Goal: Transaction & Acquisition: Book appointment/travel/reservation

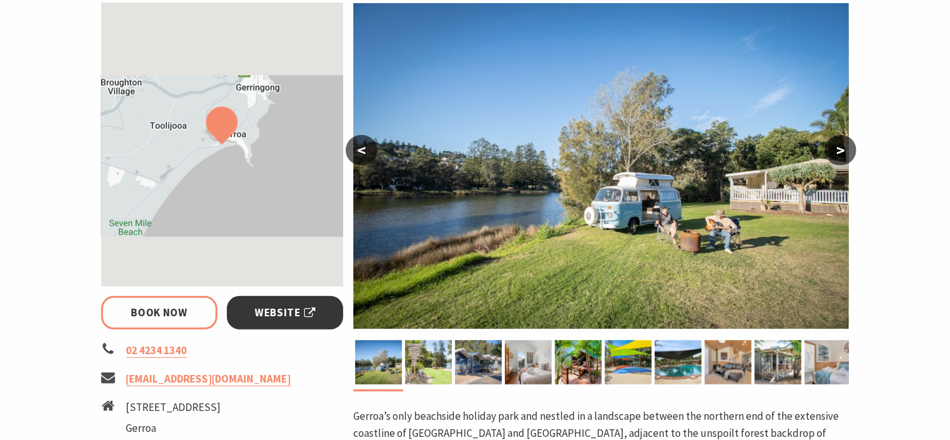
scroll to position [253, 0]
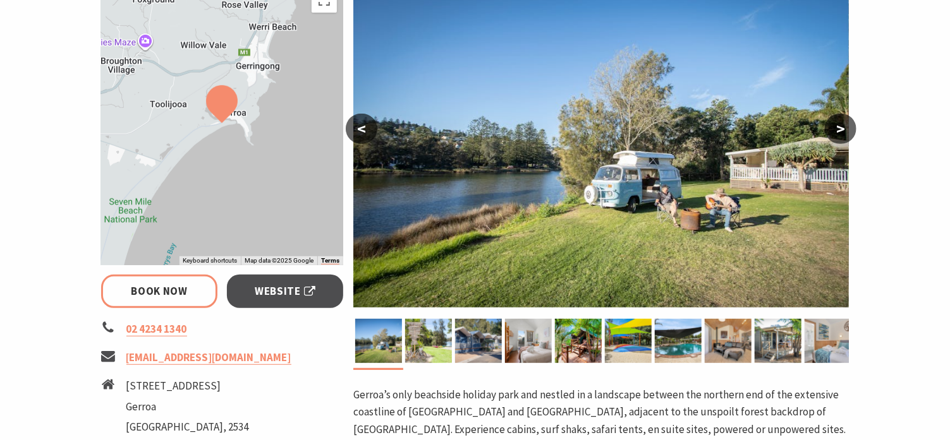
select select "3"
select select "2"
click at [167, 290] on link "Book Now" at bounding box center [159, 291] width 117 height 33
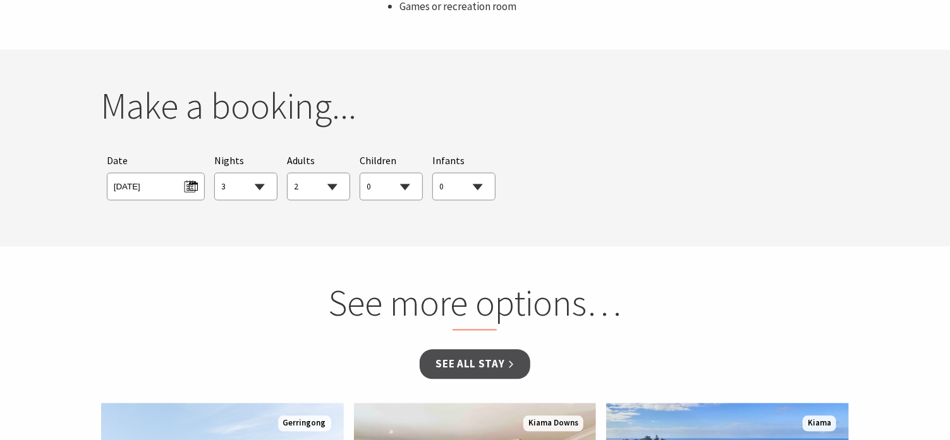
scroll to position [1183, 0]
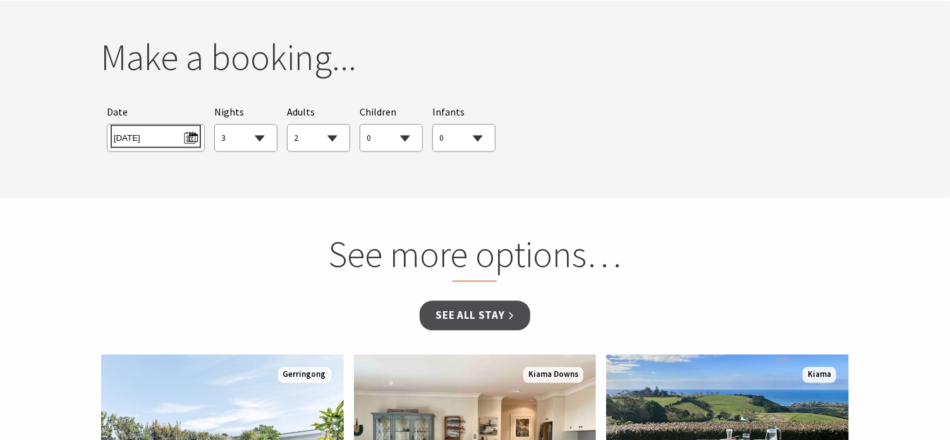
click at [190, 136] on span "[DATE]" at bounding box center [156, 136] width 84 height 17
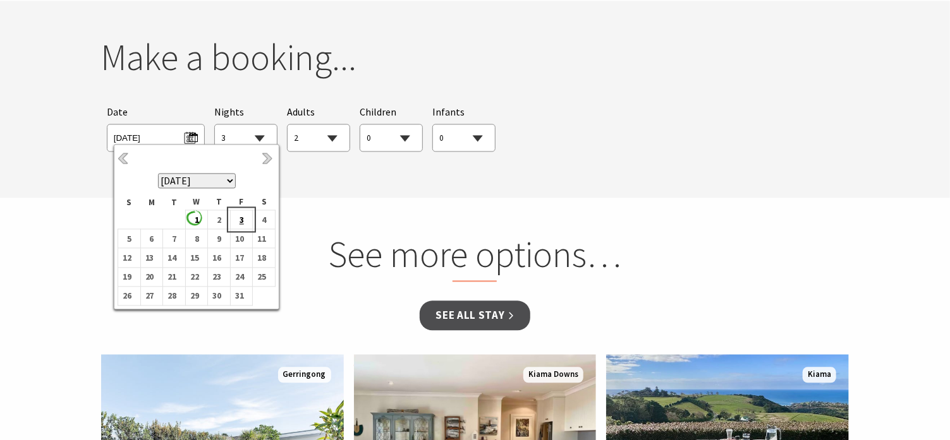
click at [241, 217] on b "3" at bounding box center [239, 220] width 16 height 16
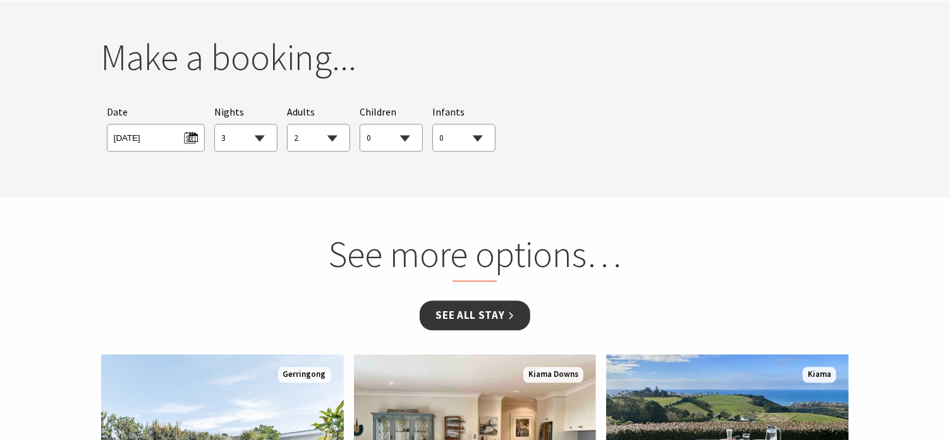
click at [480, 314] on link "See all Stay" at bounding box center [475, 316] width 110 height 30
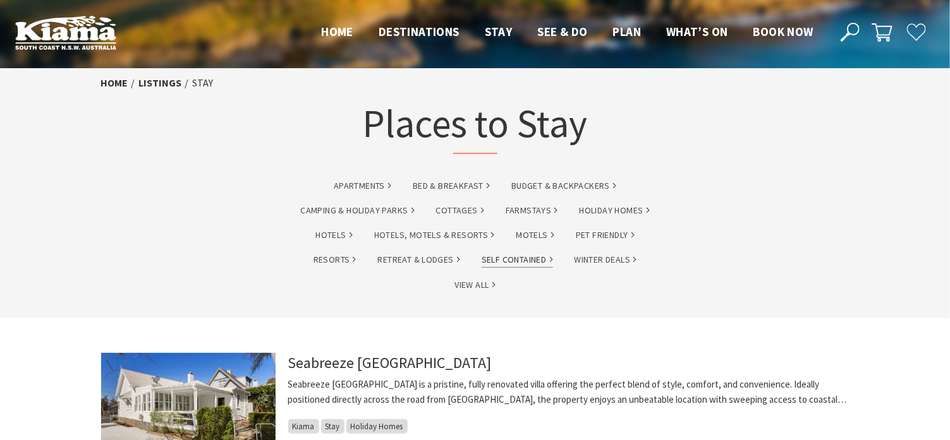
click at [514, 258] on link "Self Contained" at bounding box center [516, 260] width 71 height 15
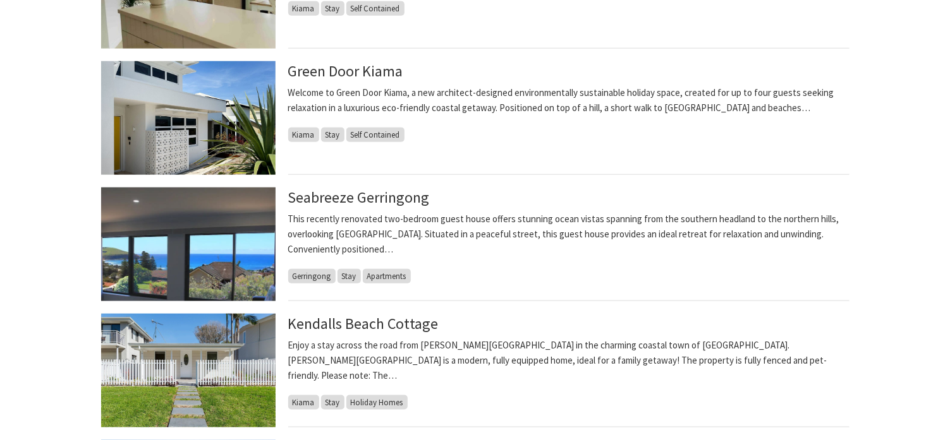
scroll to position [632, 0]
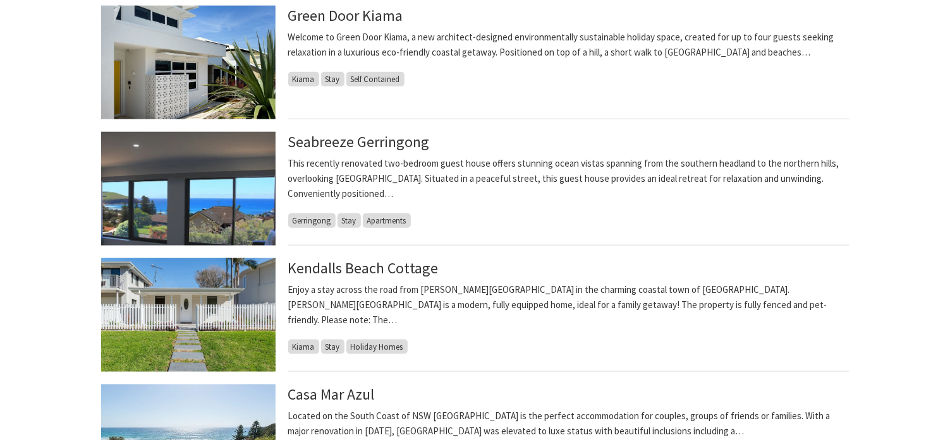
click at [680, 324] on div "Kendalls Beach Cottage Enjoy a stay across the road from Kendall’s Beach in the…" at bounding box center [568, 315] width 561 height 114
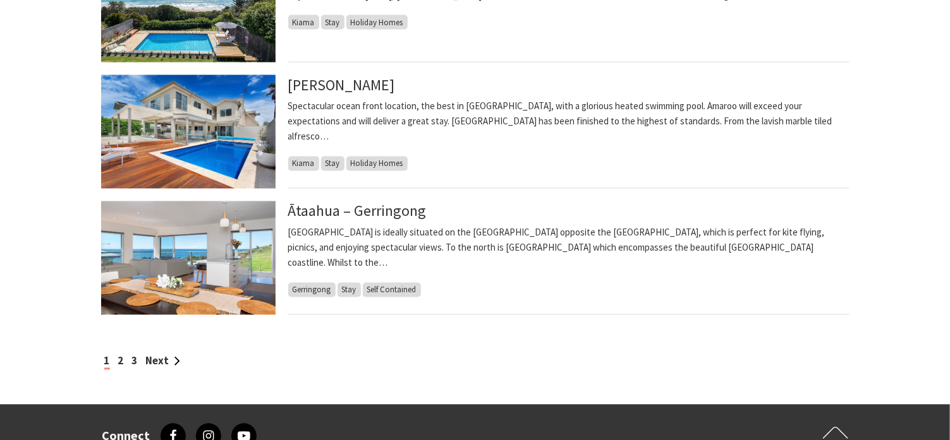
scroll to position [1074, 0]
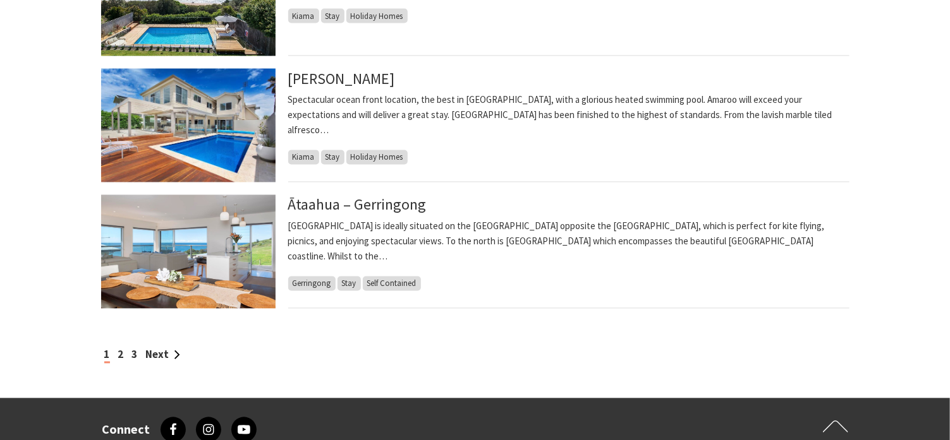
click at [461, 302] on div "Ātaahua – Gerringong ĀTAAHUA is ideally situated on the Gerringong headland opp…" at bounding box center [568, 252] width 561 height 114
